Goal: Information Seeking & Learning: Learn about a topic

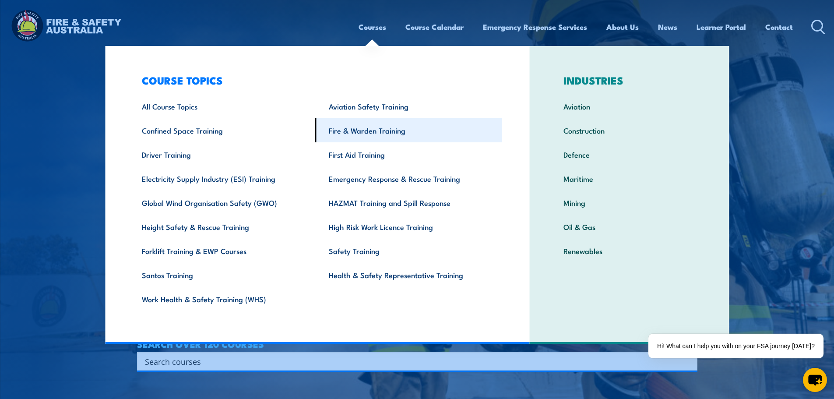
click at [377, 132] on link "Fire & Warden Training" at bounding box center [408, 130] width 187 height 24
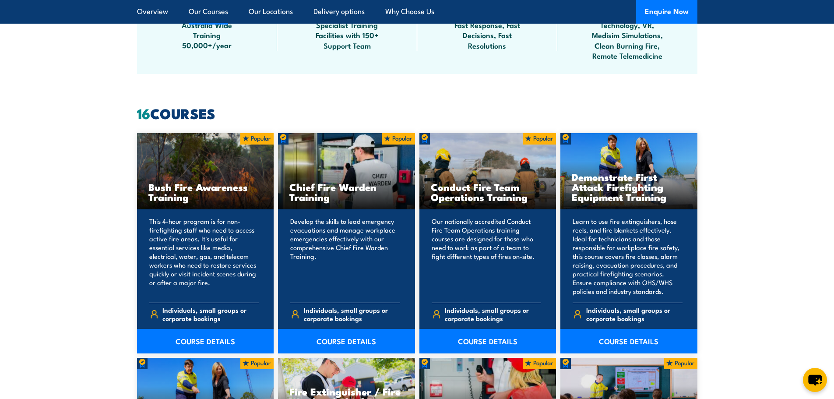
scroll to position [613, 0]
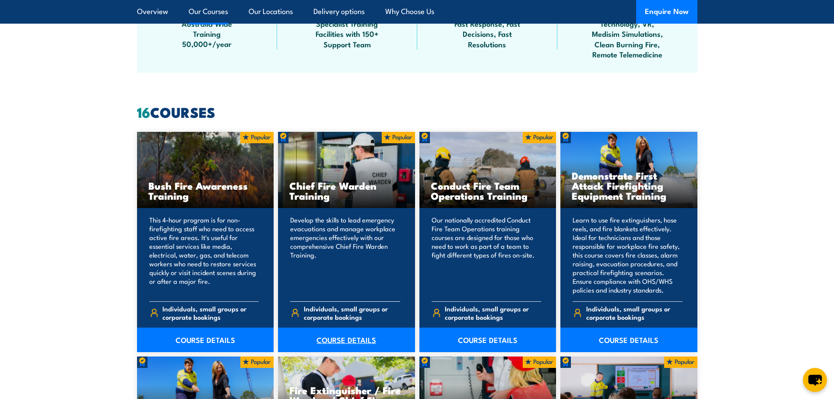
click at [333, 340] on link "COURSE DETAILS" at bounding box center [346, 339] width 137 height 25
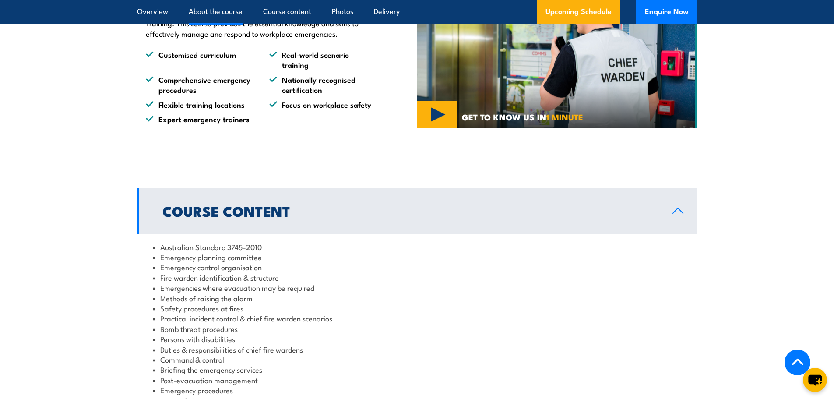
scroll to position [715, 0]
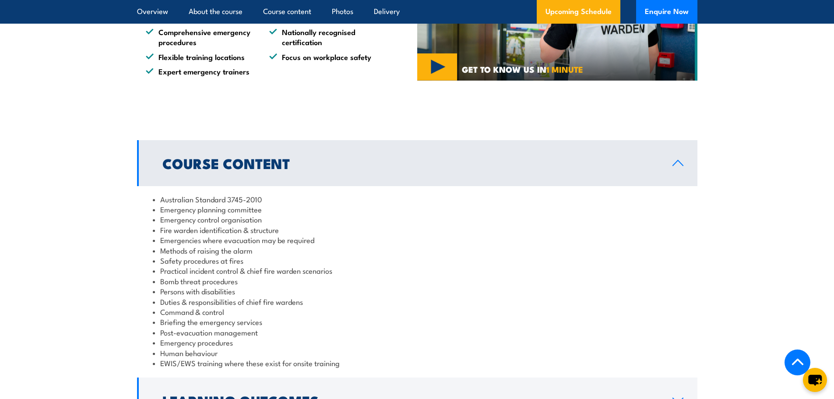
drag, startPoint x: 408, startPoint y: 267, endPoint x: 276, endPoint y: 230, distance: 137.7
click at [407, 267] on li "Practical incident control & chief fire warden scenarios" at bounding box center [417, 270] width 529 height 10
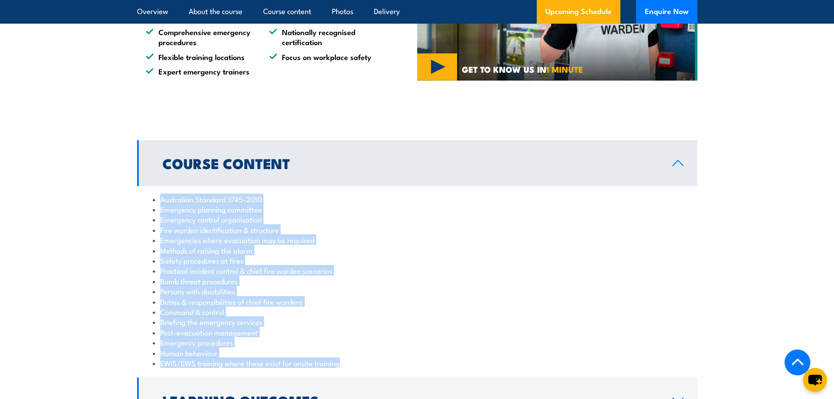
drag, startPoint x: 162, startPoint y: 200, endPoint x: 395, endPoint y: 369, distance: 287.9
click at [395, 369] on div "Australian Standard 3745-2010 Emergency planning committee Emergency control or…" at bounding box center [417, 281] width 560 height 190
copy ul "Australian Standard 3745-2010 Emergency planning committee Emergency control or…"
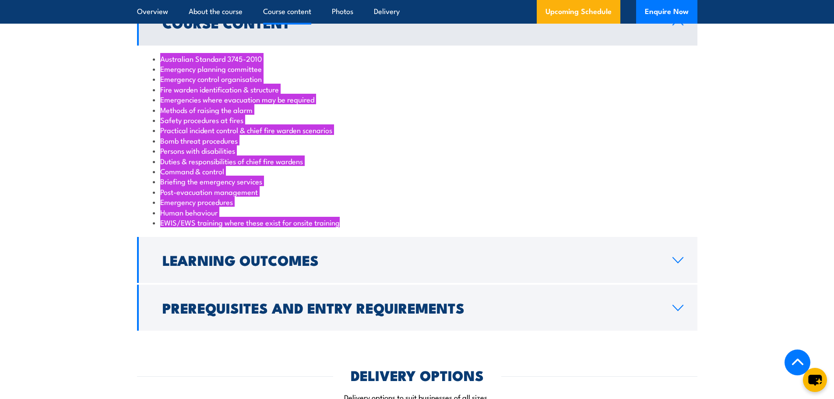
scroll to position [919, 0]
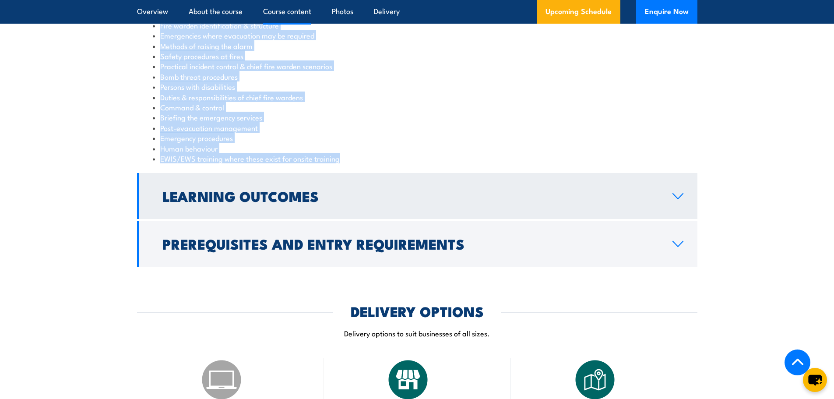
click at [411, 192] on h2 "Learning Outcomes" at bounding box center [410, 196] width 496 height 12
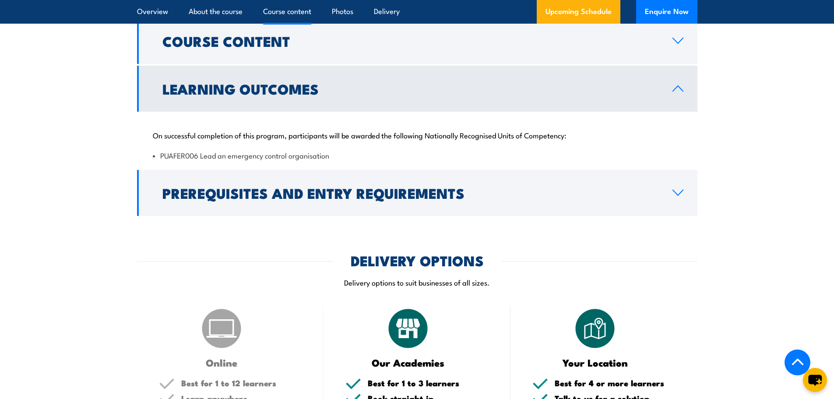
scroll to position [807, 0]
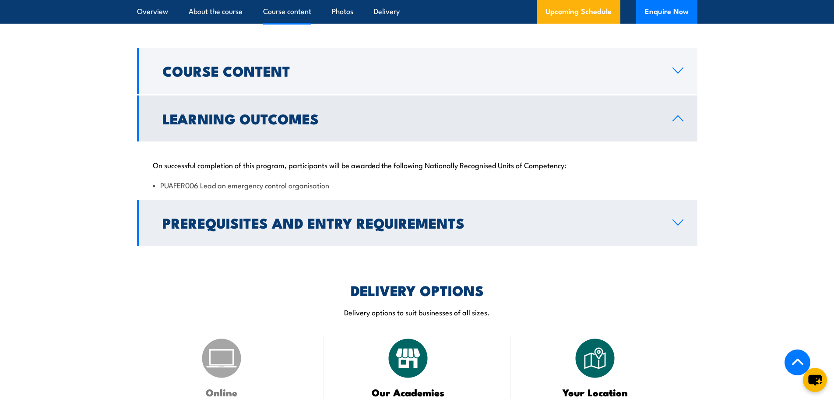
click at [591, 243] on link "Prerequisites and Entry Requirements" at bounding box center [417, 223] width 560 height 46
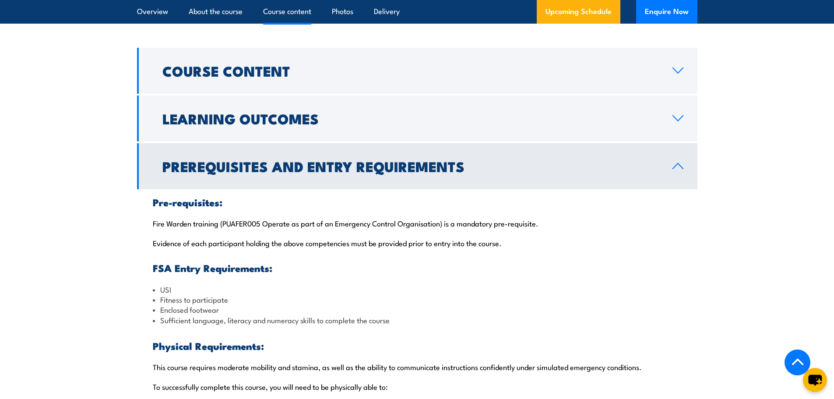
click at [495, 233] on div "Pre-requisites: Fire Warden training (PUAFER005 Operate as part of an Emergency…" at bounding box center [417, 366] width 560 height 354
click at [182, 230] on div "Pre-requisites: Fire Warden training (PUAFER005 Operate as part of an Emergency…" at bounding box center [417, 366] width 560 height 354
drag, startPoint x: 208, startPoint y: 218, endPoint x: 208, endPoint y: 224, distance: 5.3
click at [208, 218] on p "Fire Warden training (PUAFER005 Operate as part of an Emergency Control Organis…" at bounding box center [417, 222] width 529 height 9
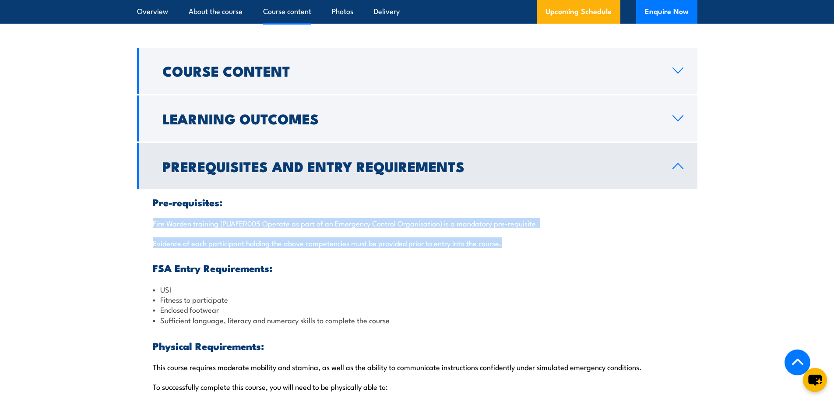
drag, startPoint x: 153, startPoint y: 222, endPoint x: 538, endPoint y: 241, distance: 385.7
click at [538, 241] on div "Pre-requisites: Fire Warden training (PUAFER005 Operate as part of an Emergency…" at bounding box center [417, 366] width 560 height 354
copy div "Fire Warden training (PUAFER005 Operate as part of an Emergency Control Organis…"
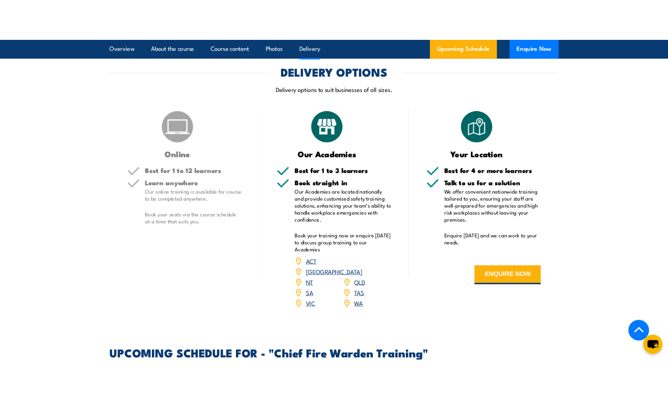
scroll to position [1328, 0]
